Goal: Task Accomplishment & Management: Manage account settings

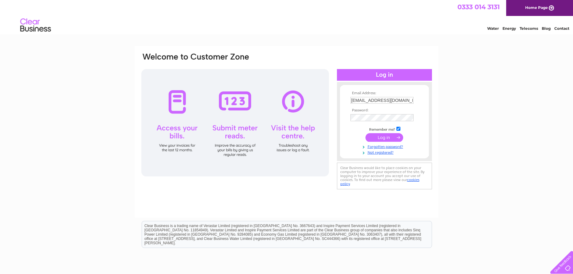
click at [379, 137] on input "submit" at bounding box center [385, 137] width 38 height 9
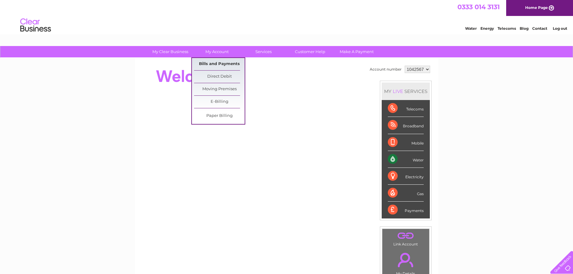
click at [217, 64] on link "Bills and Payments" at bounding box center [219, 64] width 51 height 12
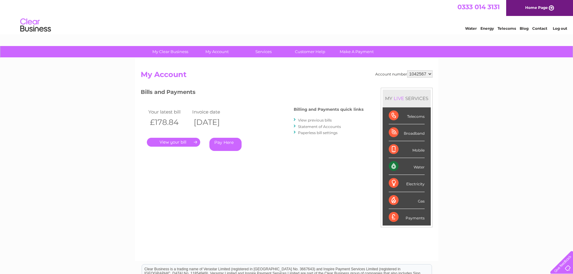
click at [316, 119] on link "View previous bills" at bounding box center [315, 120] width 34 height 5
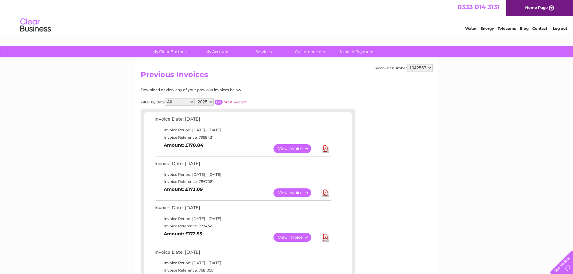
click at [298, 190] on link "View" at bounding box center [296, 192] width 45 height 9
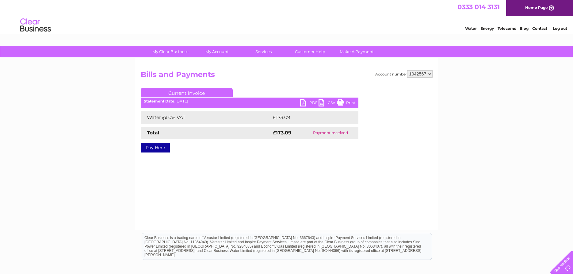
click at [303, 102] on link "PDF" at bounding box center [309, 103] width 18 height 9
click at [407, 70] on select "1042567 1042780" at bounding box center [419, 73] width 25 height 7
select select "1042780"
click option "1042780" at bounding box center [0, 0] width 0 height 0
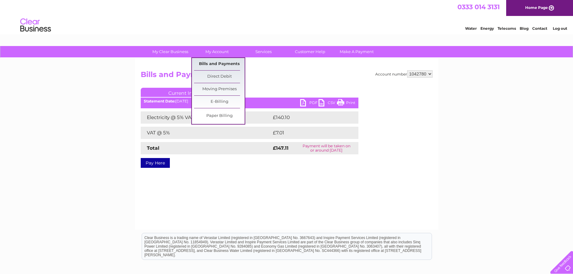
click at [219, 60] on link "Bills and Payments" at bounding box center [219, 64] width 51 height 12
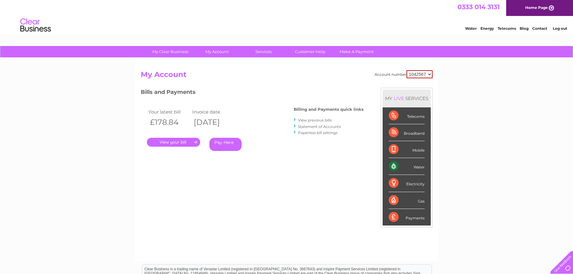
click at [407, 70] on select "1042567 1042780" at bounding box center [420, 74] width 26 height 8
select select "1042780"
click option "1042780" at bounding box center [0, 0] width 0 height 0
click at [315, 120] on link "View previous bills" at bounding box center [315, 120] width 34 height 5
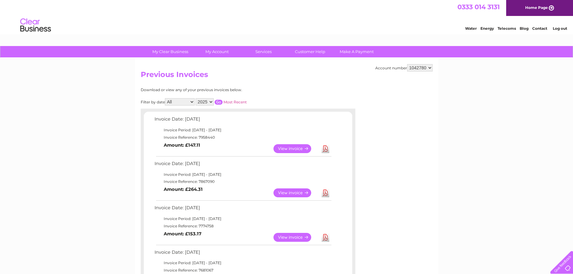
click at [291, 192] on link "View" at bounding box center [296, 192] width 45 height 9
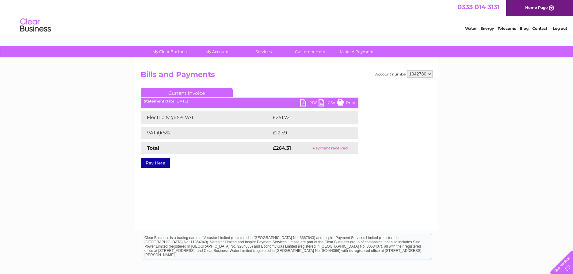
click at [306, 102] on link "PDF" at bounding box center [309, 103] width 18 height 9
